Goal: Task Accomplishment & Management: Manage account settings

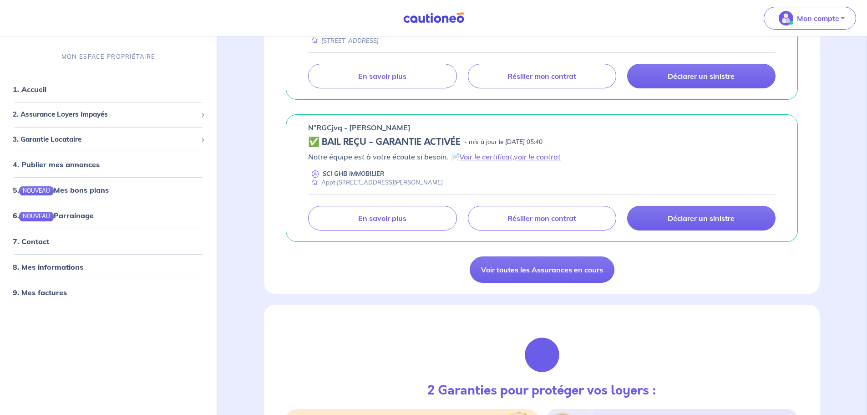
scroll to position [683, 0]
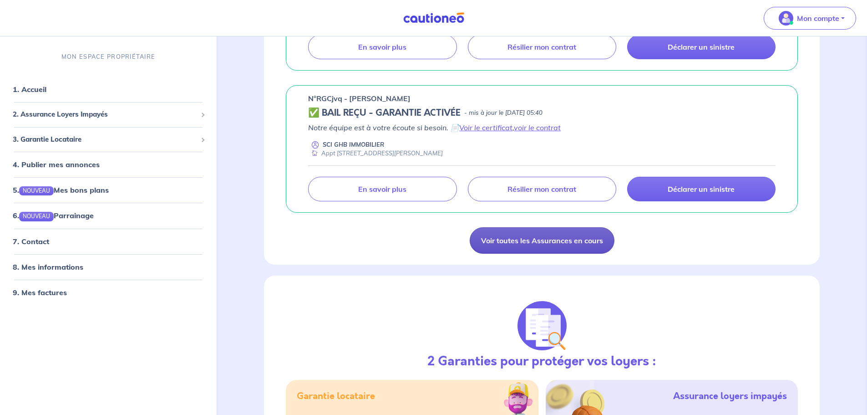
click at [549, 244] on link "Voir toutes les Assurances en cours" at bounding box center [542, 240] width 145 height 26
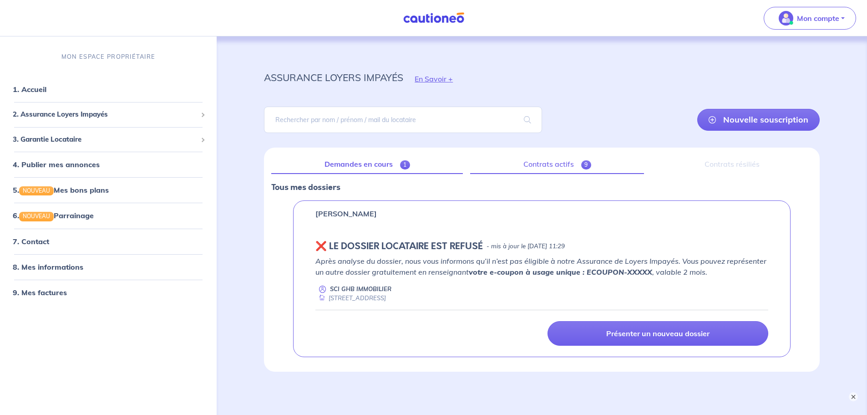
click at [560, 164] on link "Contrats actifs 9" at bounding box center [557, 164] width 174 height 19
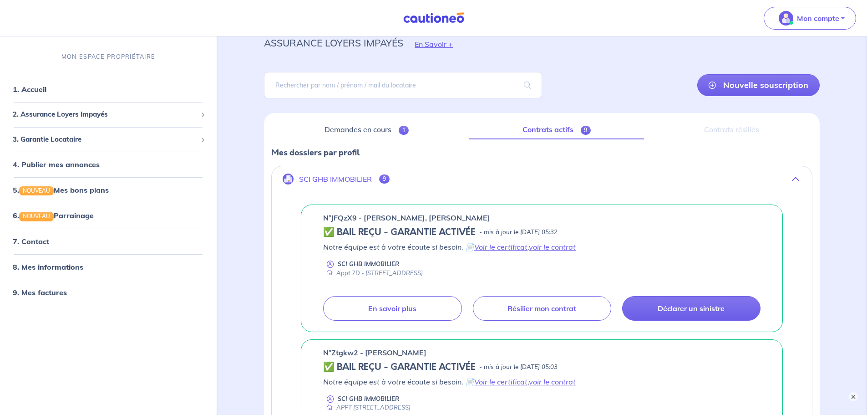
scroll to position [91, 0]
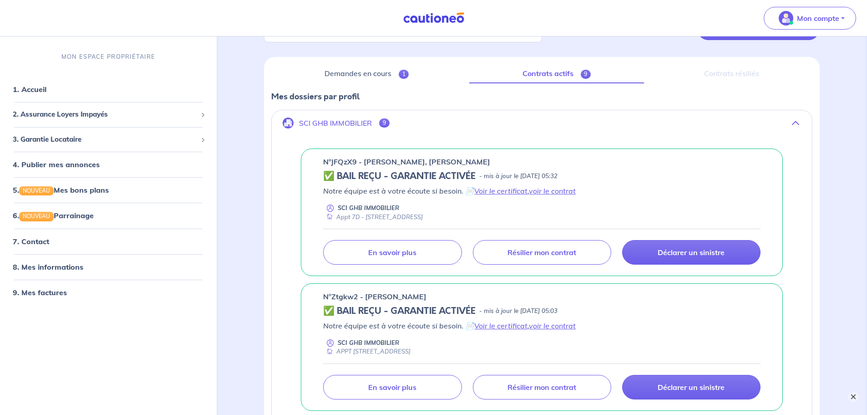
click at [856, 396] on button "×" at bounding box center [853, 396] width 11 height 11
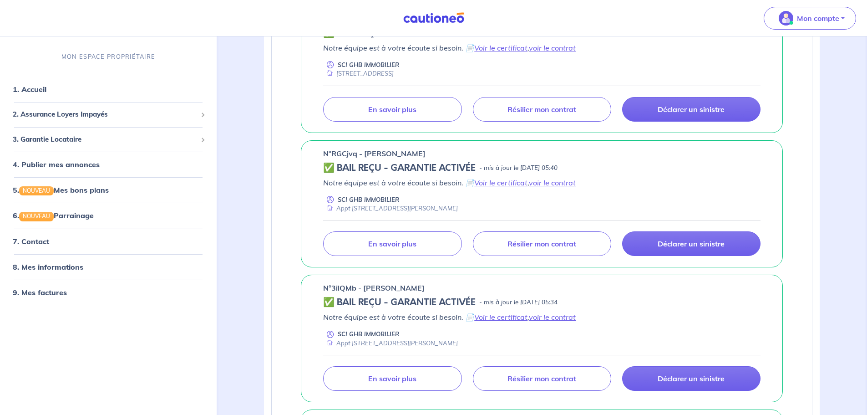
scroll to position [682, 0]
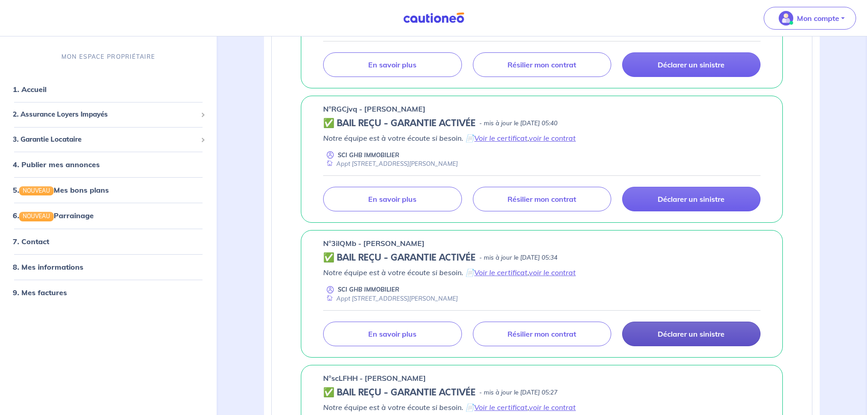
click at [710, 336] on p "Déclarer un sinistre" at bounding box center [691, 333] width 67 height 9
click at [514, 275] on link "Voir le certificat" at bounding box center [500, 272] width 53 height 9
